Goal: Task Accomplishment & Management: Manage account settings

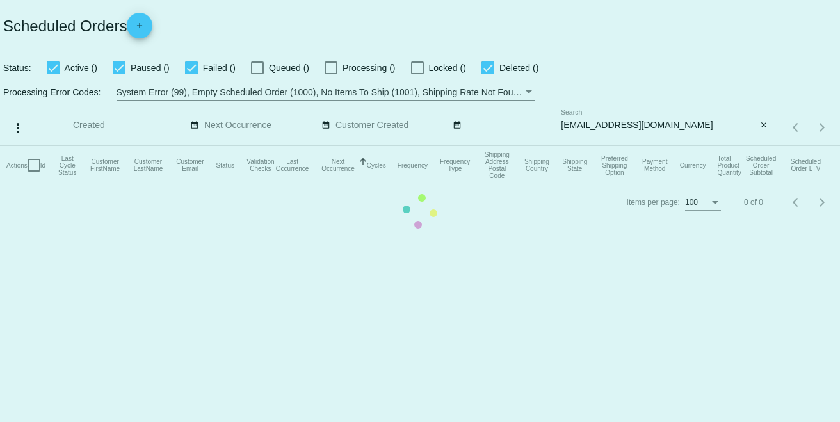
click at [678, 154] on mat-table "Actions Id Last Cycle Status Customer FirstName Customer LastName Customer Emai…" at bounding box center [420, 165] width 840 height 38
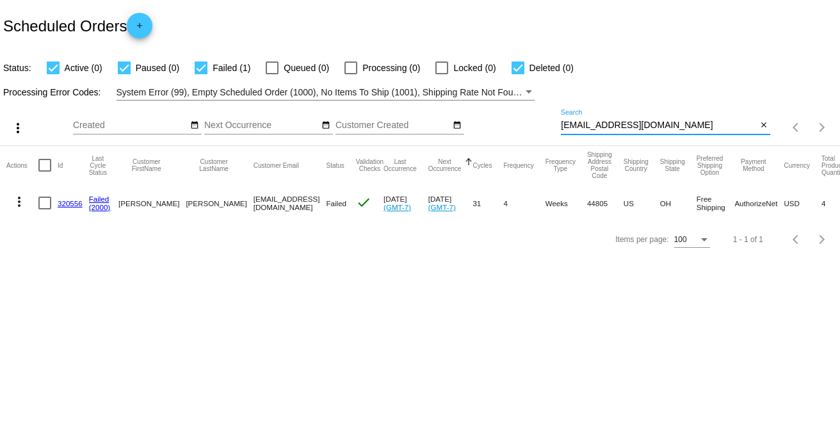
paste input
drag, startPoint x: 653, startPoint y: 123, endPoint x: 544, endPoint y: 132, distance: 109.2
click at [544, 132] on div "more_vert Sep Jan Feb Mar [DATE]" at bounding box center [420, 122] width 840 height 45
click at [672, 120] on app-dashboard-scheduled-orders "Scheduled Orders add Status: Active (0) Paused (0) Failed (1) Queued (0) Proces…" at bounding box center [420, 128] width 840 height 257
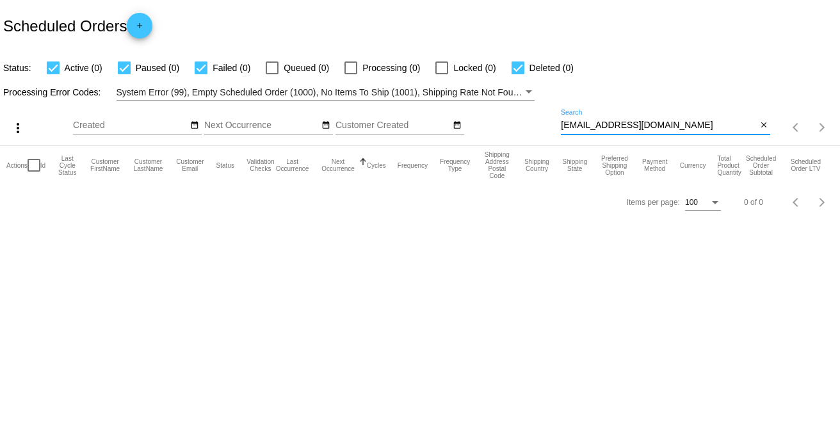
drag, startPoint x: 623, startPoint y: 124, endPoint x: 523, endPoint y: 128, distance: 99.9
click at [523, 128] on div "more_vert Sep Jan Feb Mar [DATE]" at bounding box center [420, 122] width 840 height 45
paste input
drag, startPoint x: 662, startPoint y: 123, endPoint x: 543, endPoint y: 122, distance: 119.7
click at [539, 120] on div "more_vert Sep Jan Feb Mar [DATE]" at bounding box center [420, 122] width 840 height 45
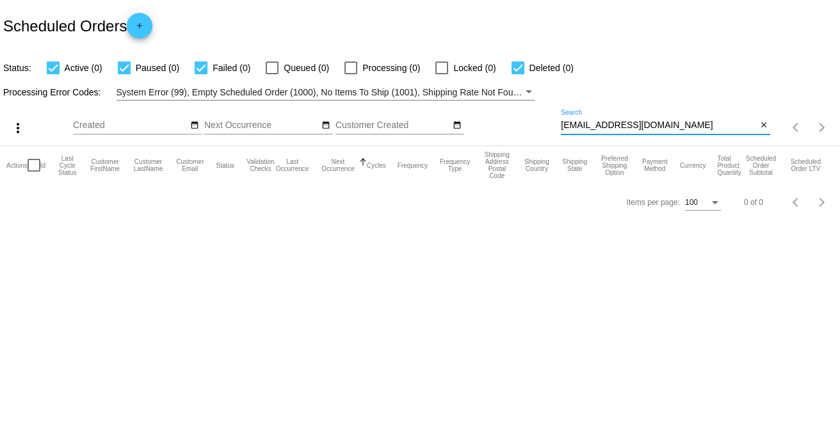
paste input
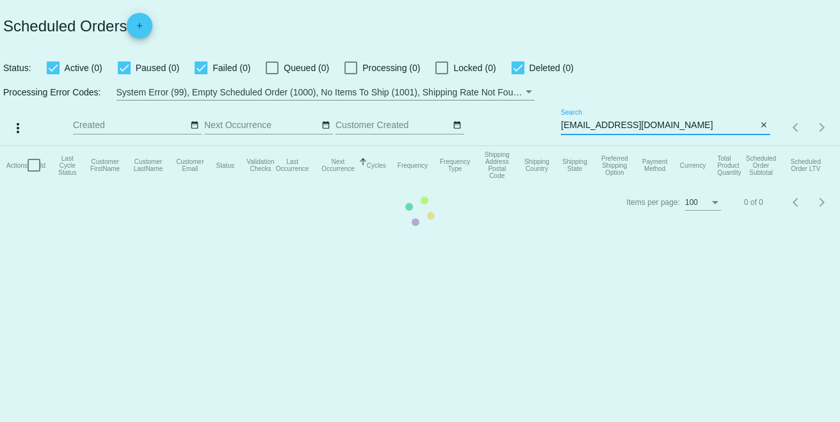
type input "[EMAIL_ADDRESS][DOMAIN_NAME]"
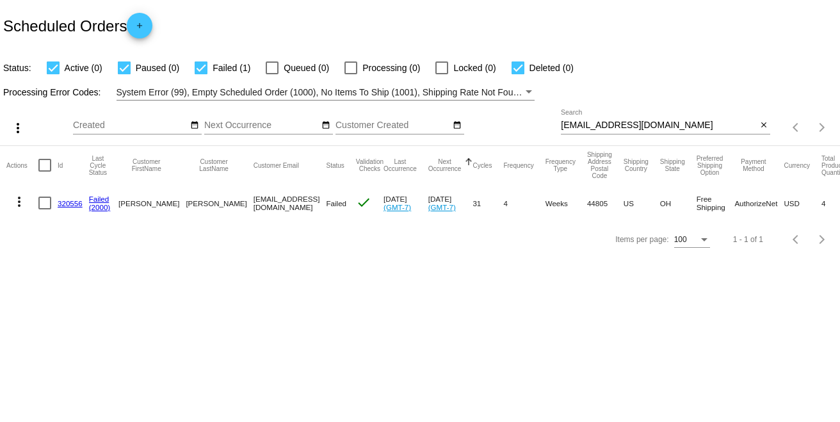
click at [67, 205] on link "320556" at bounding box center [70, 203] width 25 height 8
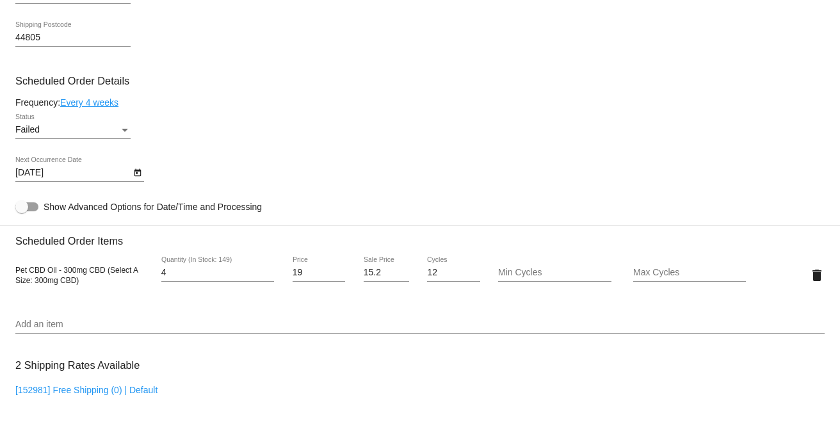
scroll to position [711, 0]
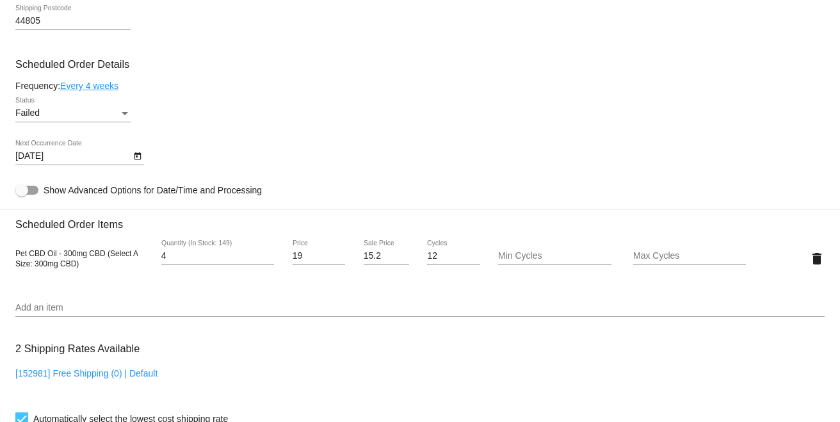
click at [72, 118] on div "Failed" at bounding box center [67, 113] width 104 height 10
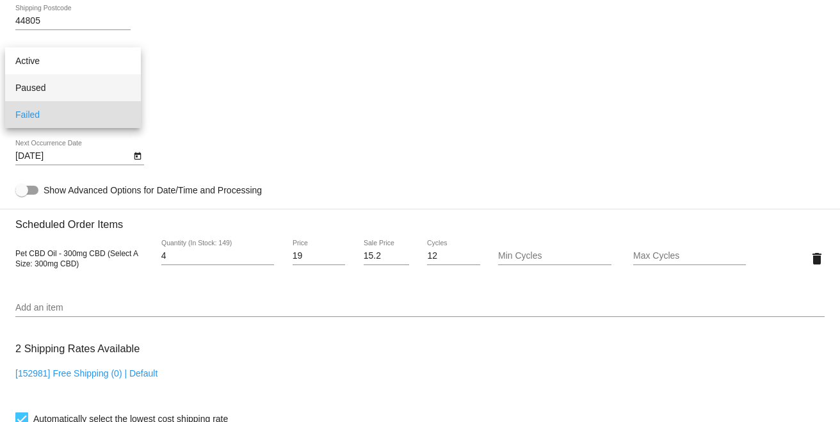
click at [60, 93] on span "Paused" at bounding box center [72, 87] width 115 height 27
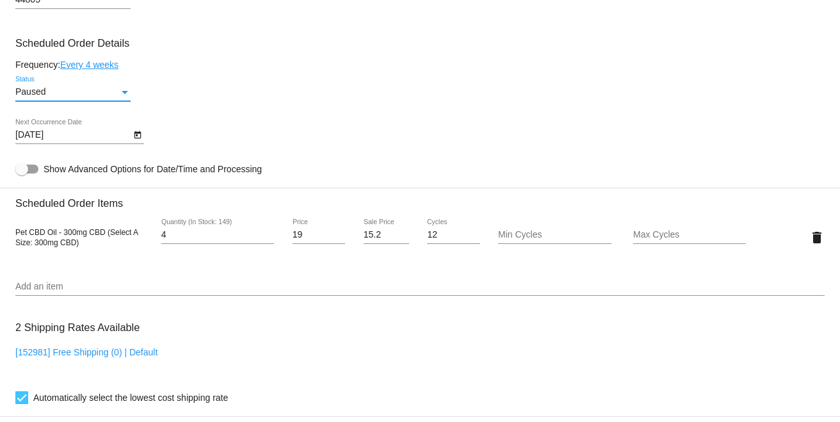
scroll to position [1159, 0]
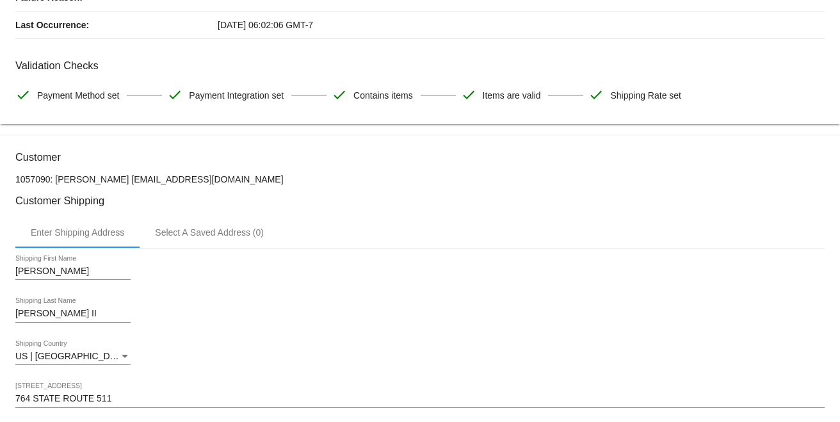
scroll to position [0, 0]
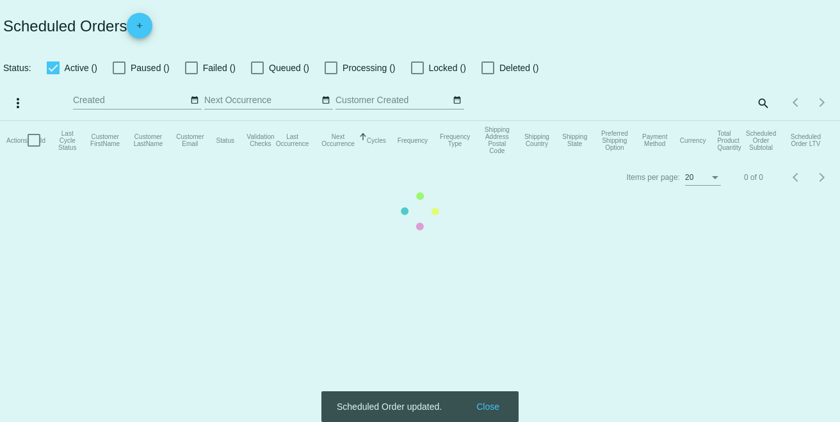
checkbox input "true"
